Goal: Task Accomplishment & Management: Manage account settings

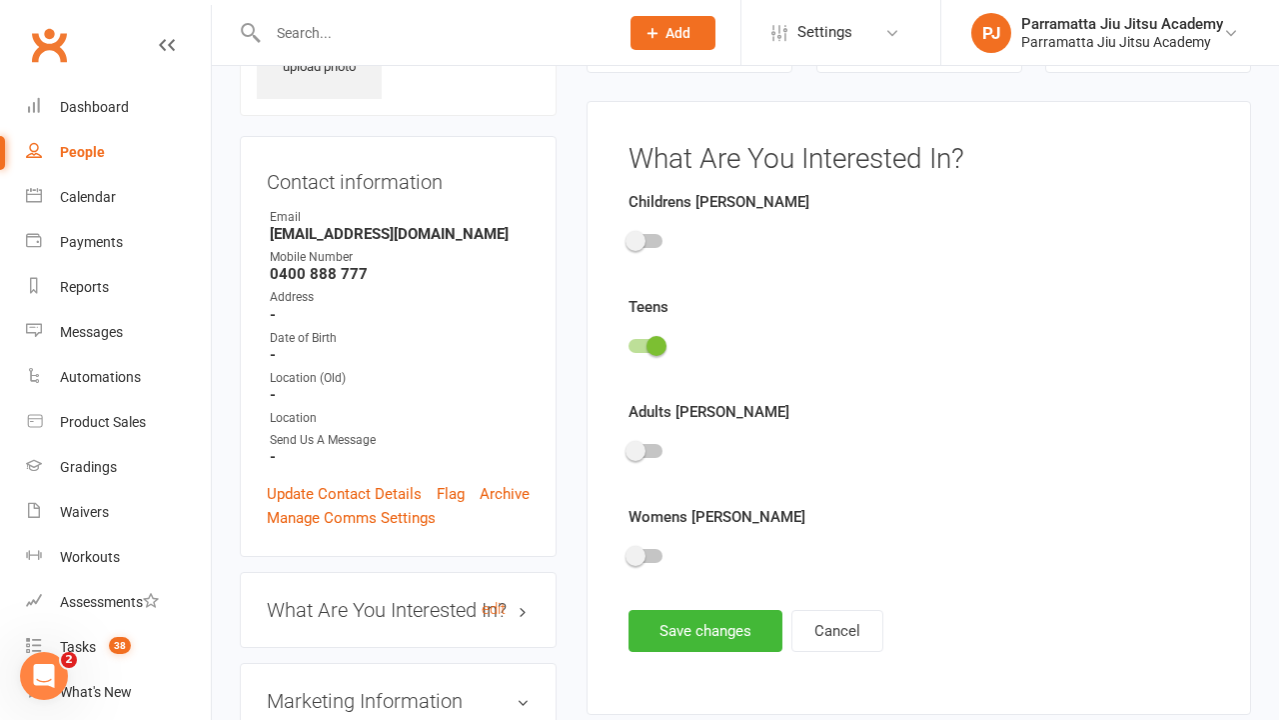
scroll to position [138, 0]
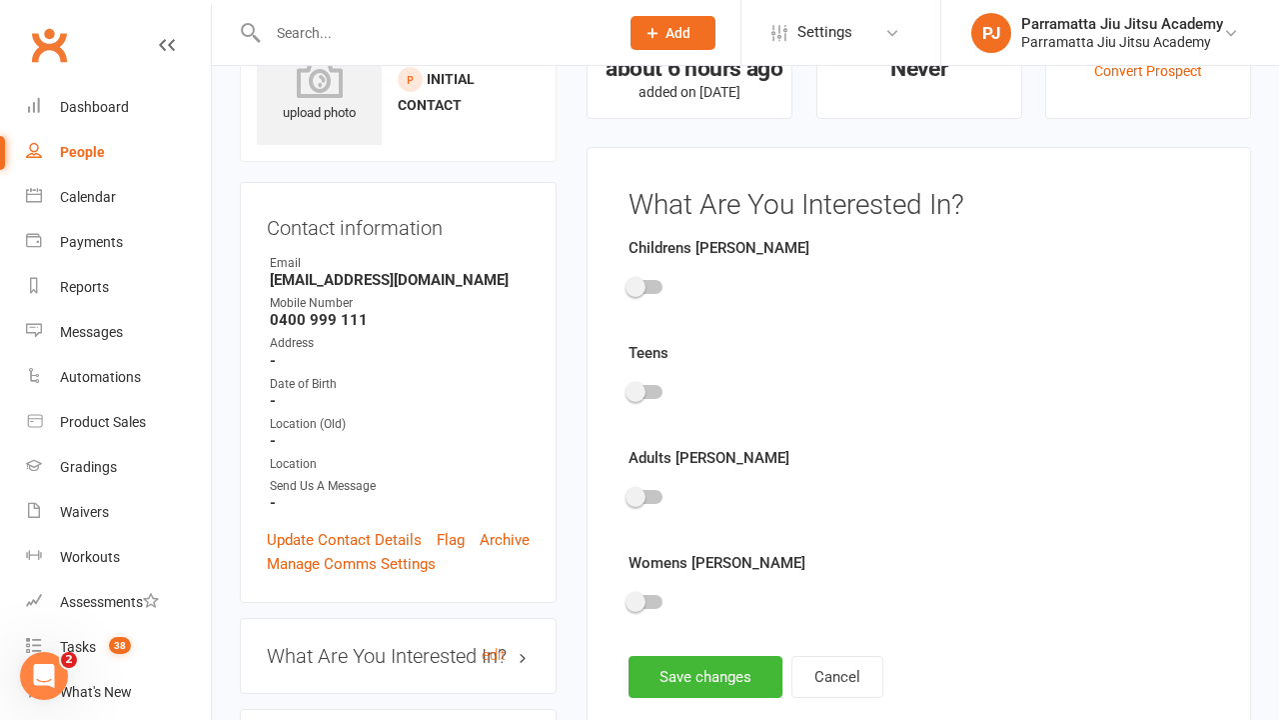
scroll to position [138, 0]
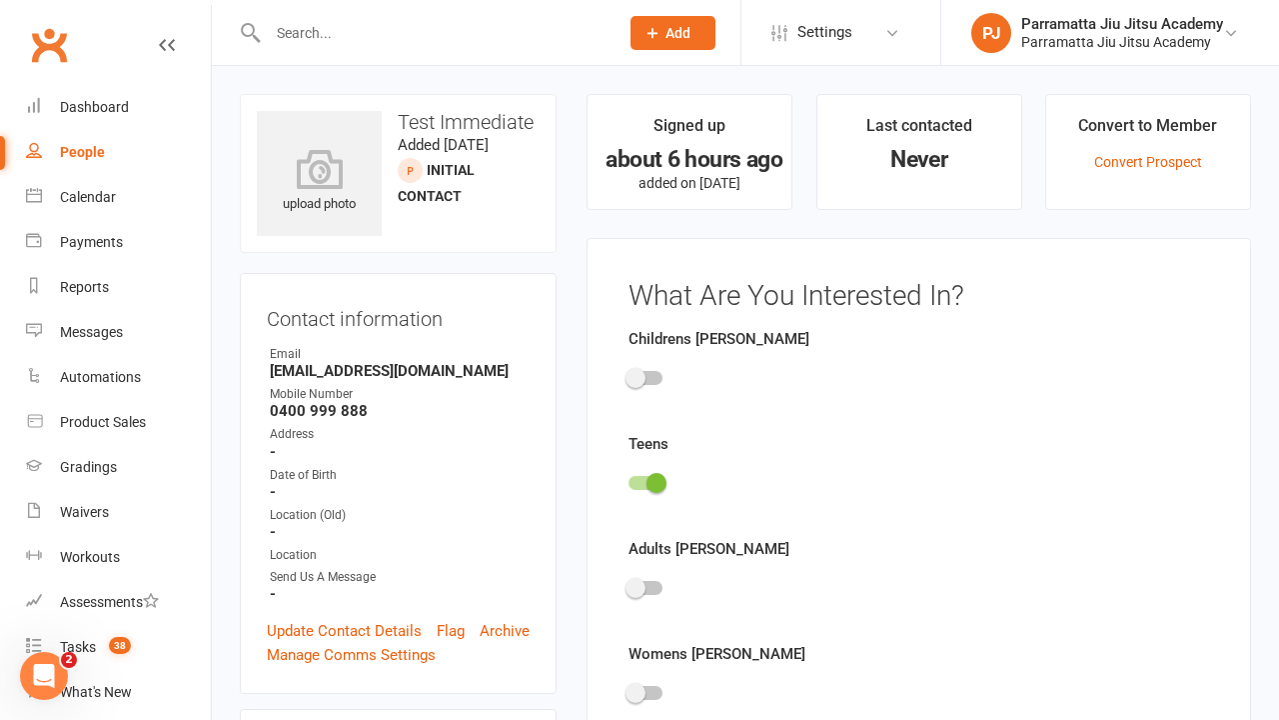
scroll to position [138, 0]
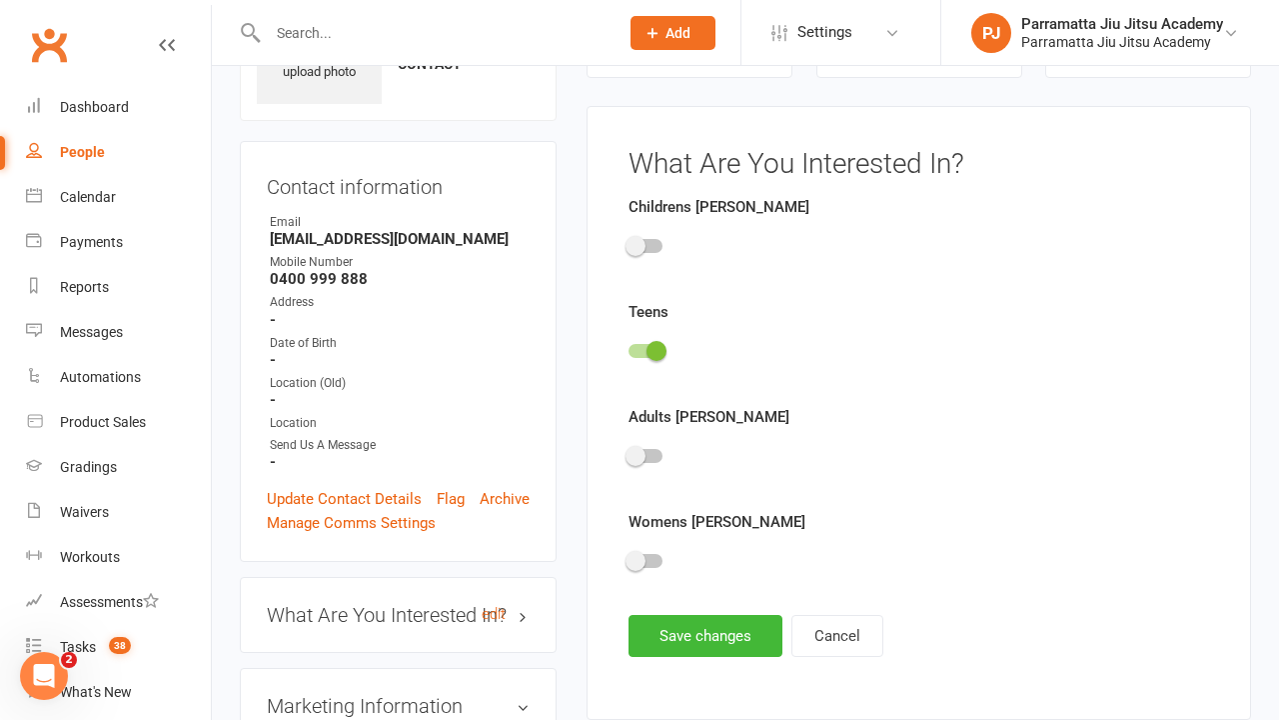
scroll to position [138, 0]
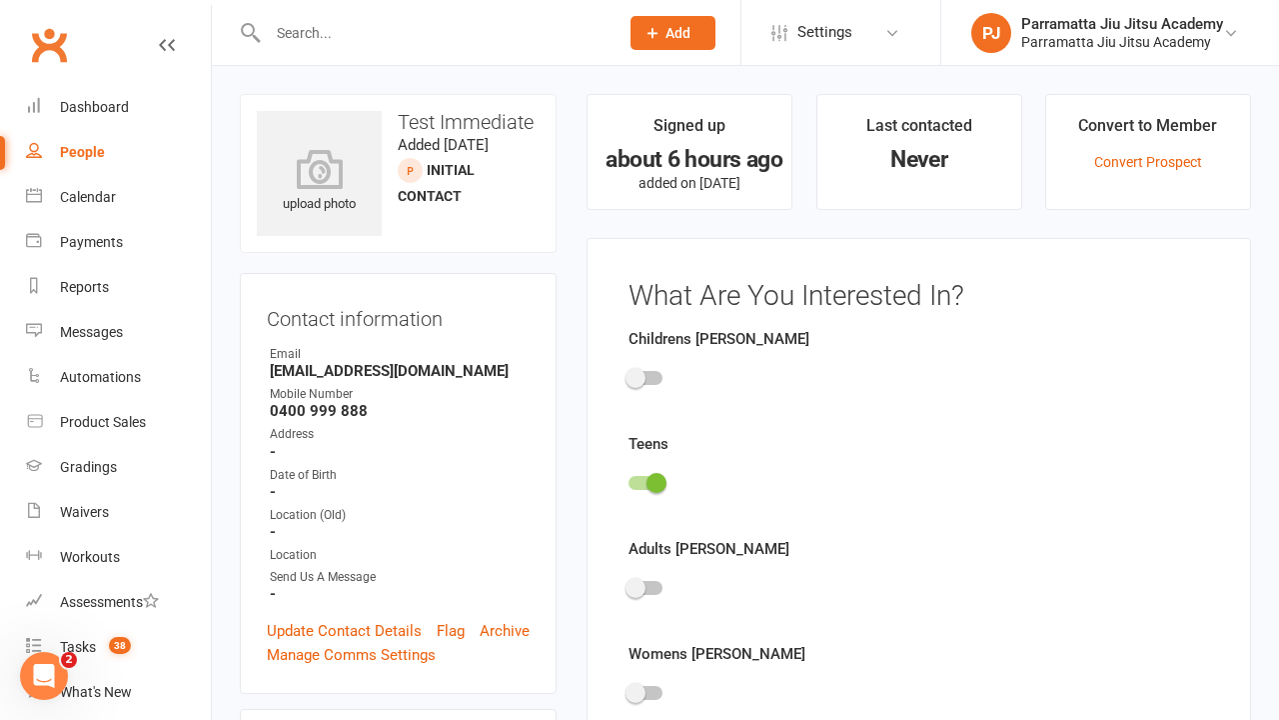
scroll to position [138, 0]
